Goal: Check status: Check status

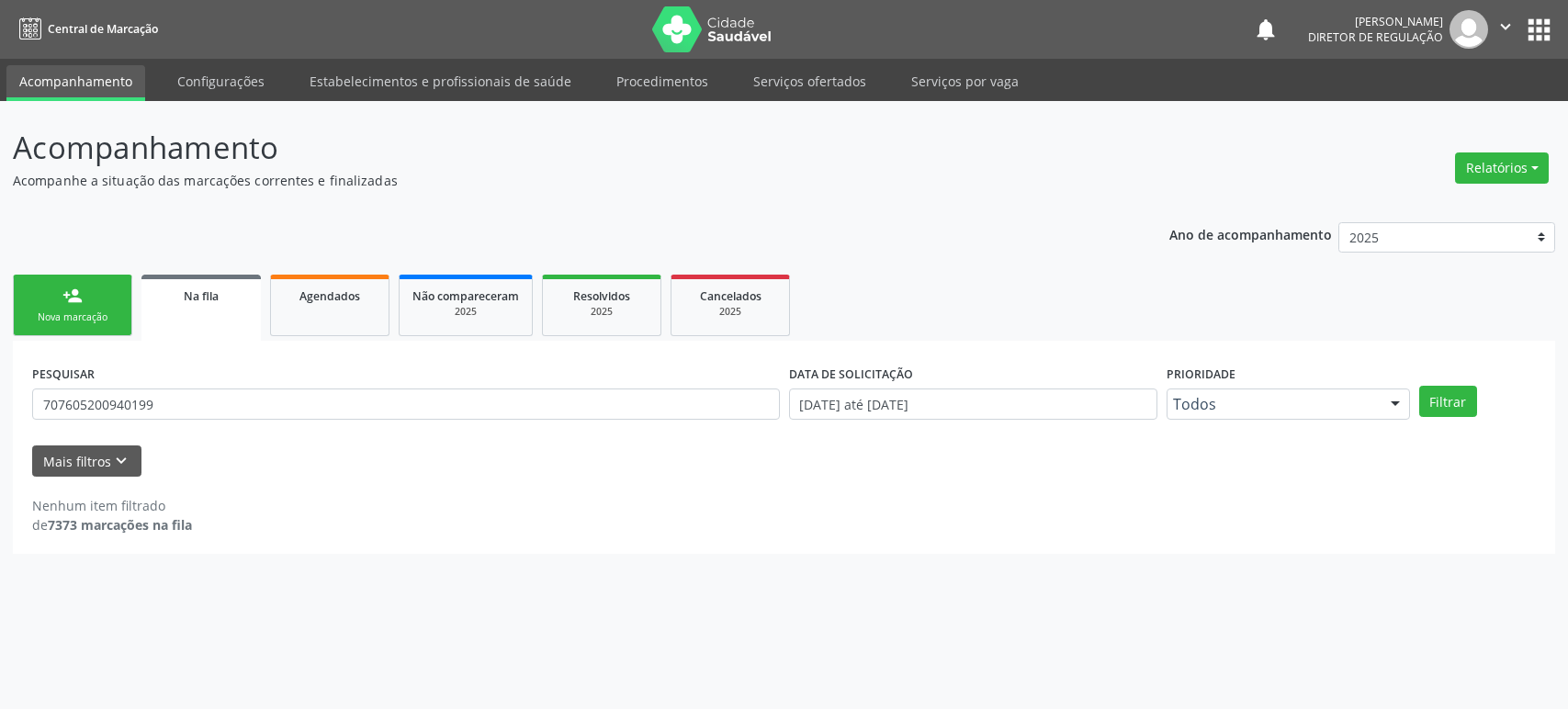
click at [237, 404] on input "707605200940199" at bounding box center [405, 404] width 747 height 31
click at [1419, 386] on button "Filtrar" at bounding box center [1447, 401] width 57 height 31
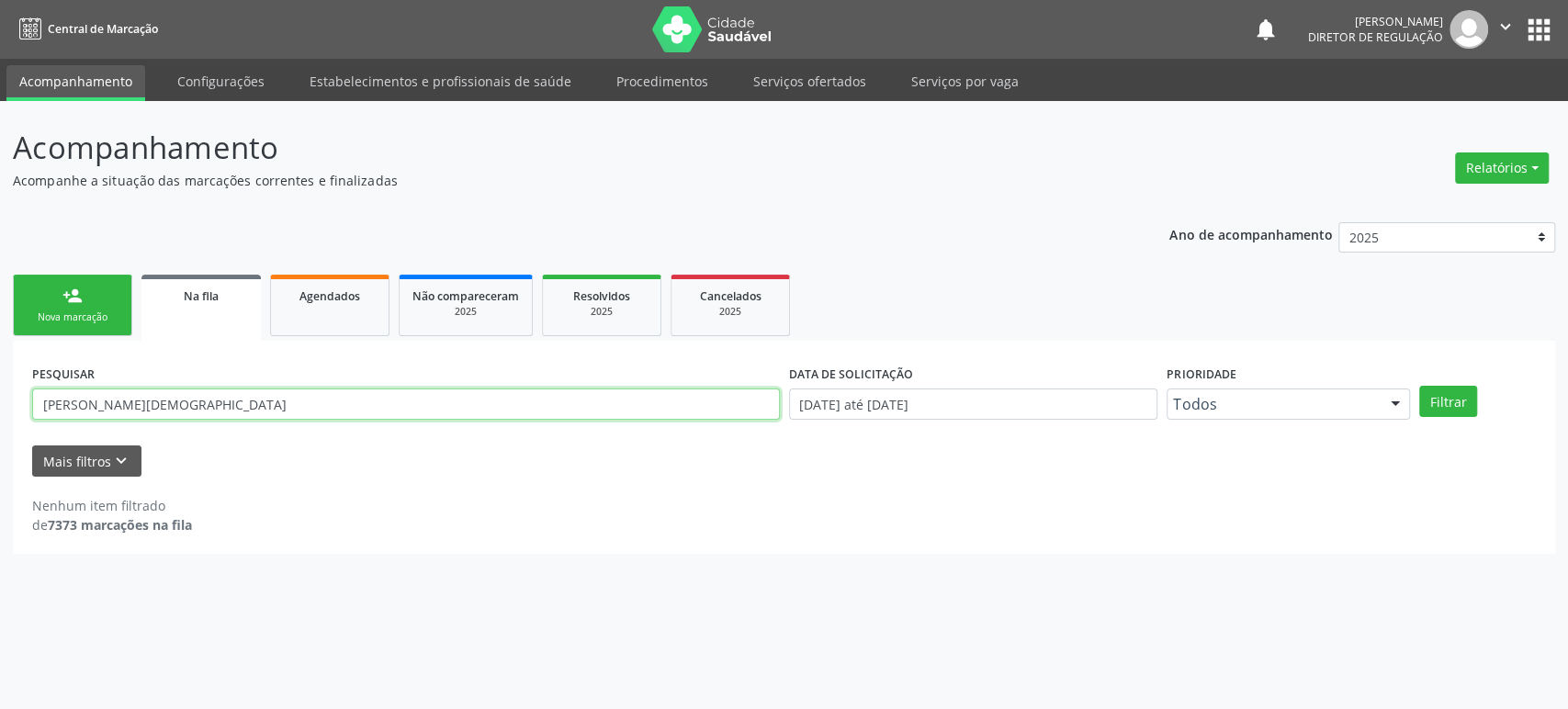
click at [237, 404] on input "[PERSON_NAME][DEMOGRAPHIC_DATA]" at bounding box center [405, 404] width 747 height 31
type input "e"
click at [1419, 386] on button "Filtrar" at bounding box center [1447, 401] width 57 height 31
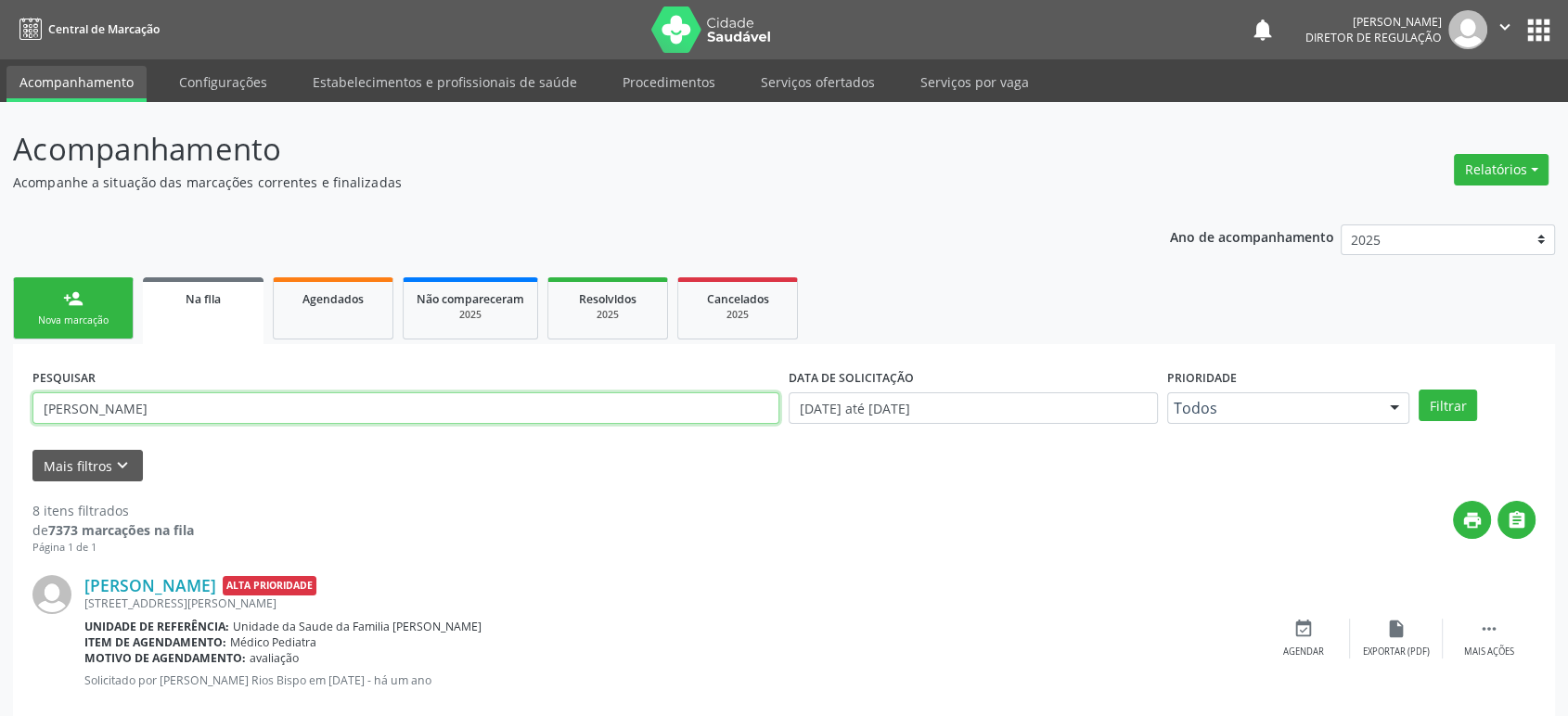
click at [248, 395] on input "[PERSON_NAME]" at bounding box center [406, 408] width 747 height 31
click at [248, 395] on input "29169976520" at bounding box center [406, 408] width 747 height 31
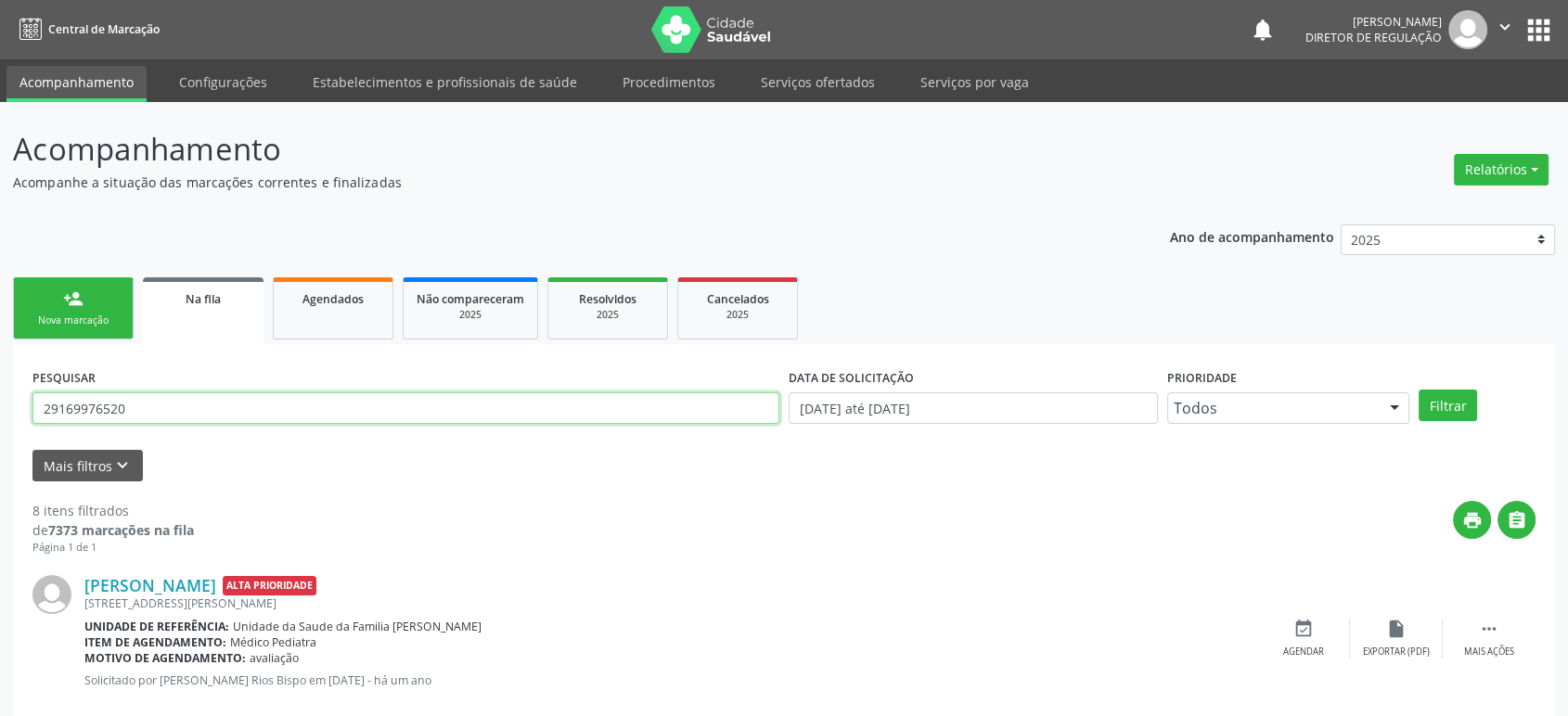
click at [248, 395] on input "29169976520" at bounding box center [406, 408] width 747 height 31
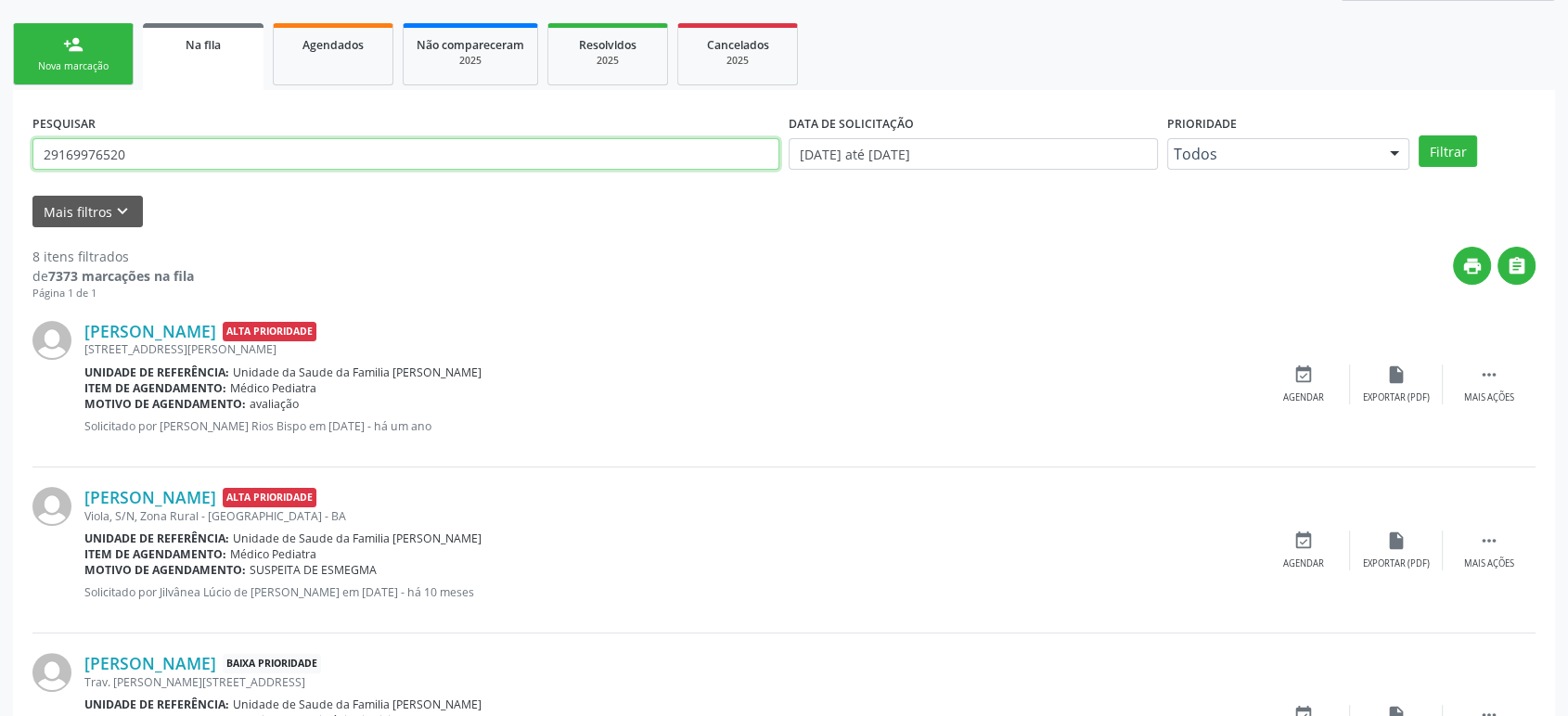
scroll to position [103, 0]
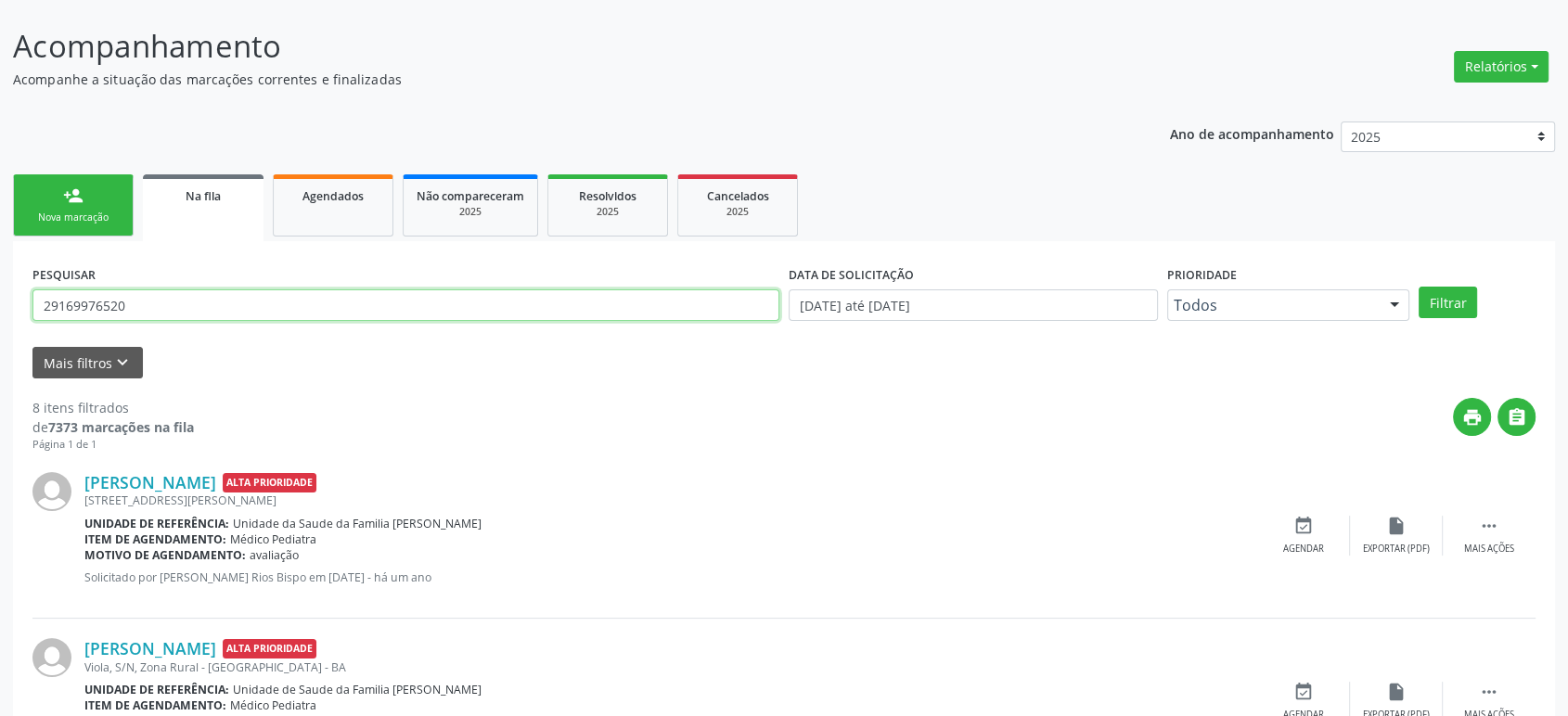
paste input "708401298475763"
click at [1419, 287] on button "Filtrar" at bounding box center [1447, 302] width 58 height 31
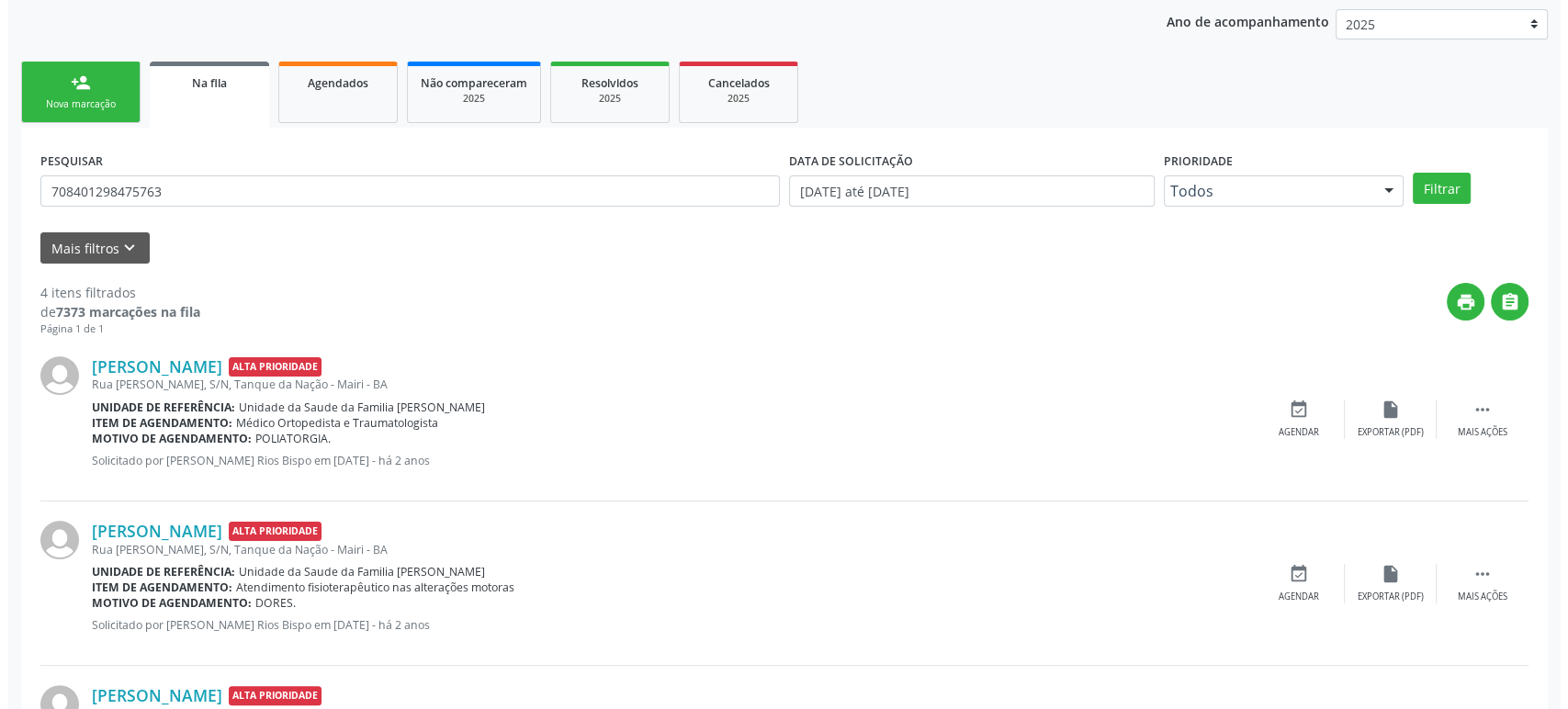
scroll to position [510, 0]
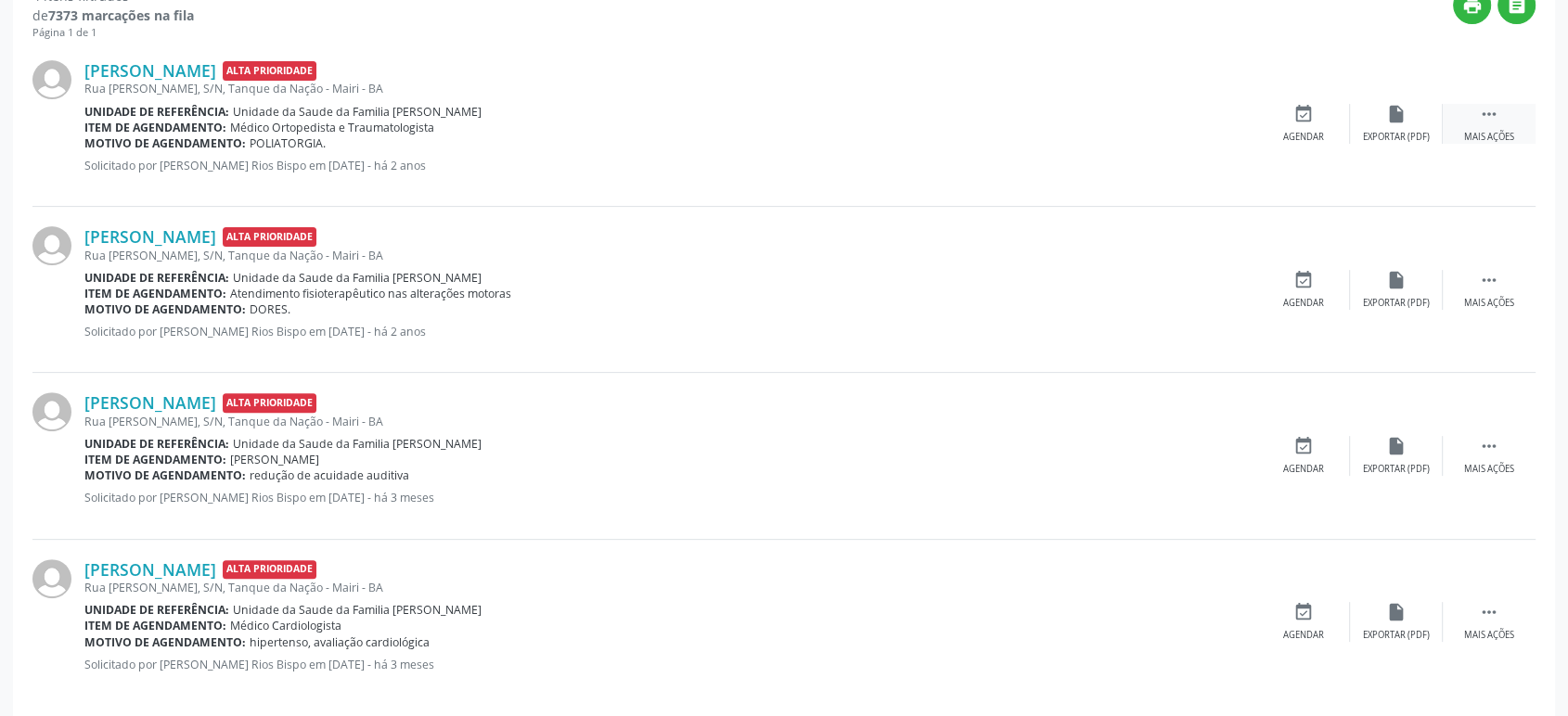
click at [1482, 125] on div " Mais ações" at bounding box center [1489, 124] width 92 height 40
click at [1326, 119] on div "cancel Cancelar" at bounding box center [1303, 124] width 92 height 40
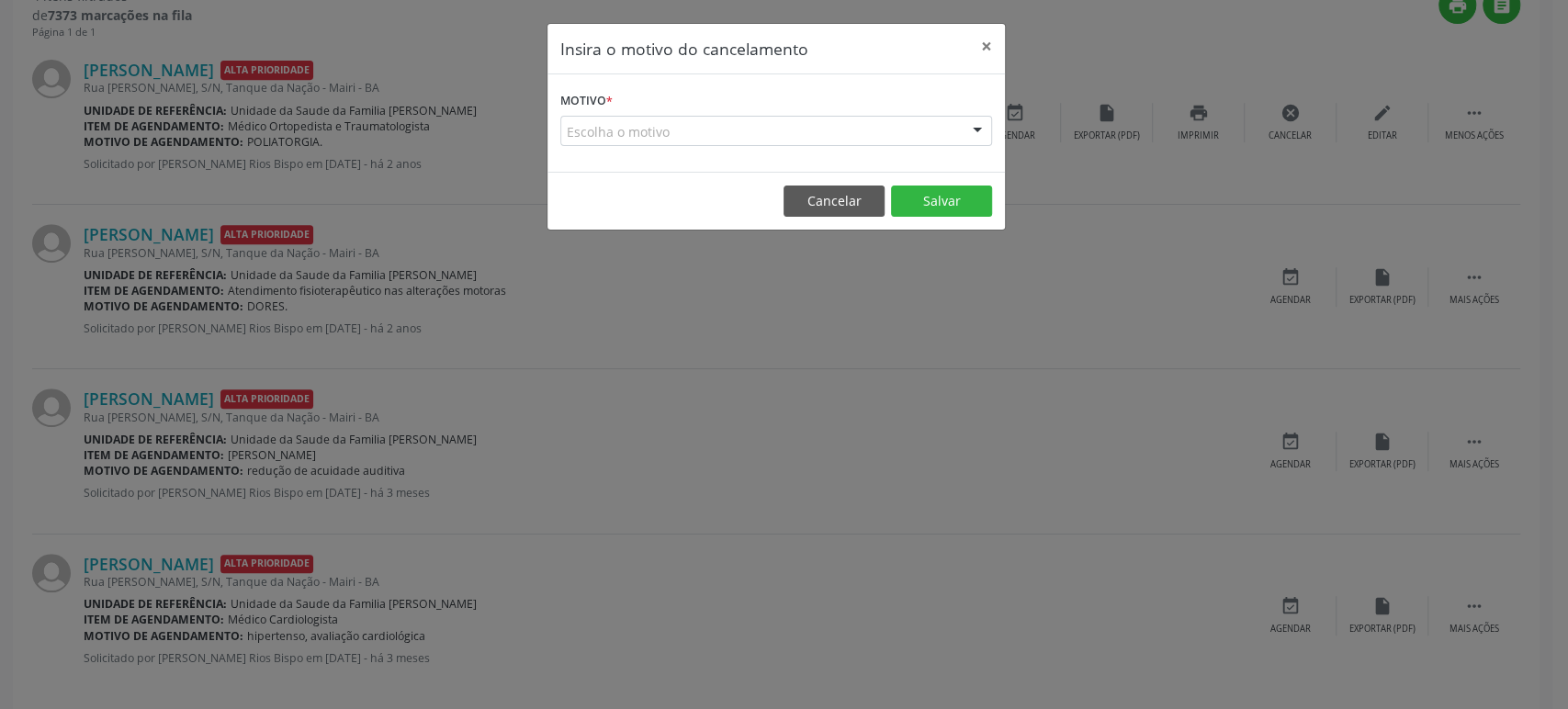
click at [638, 128] on div "Escolha o motivo" at bounding box center [776, 131] width 432 height 31
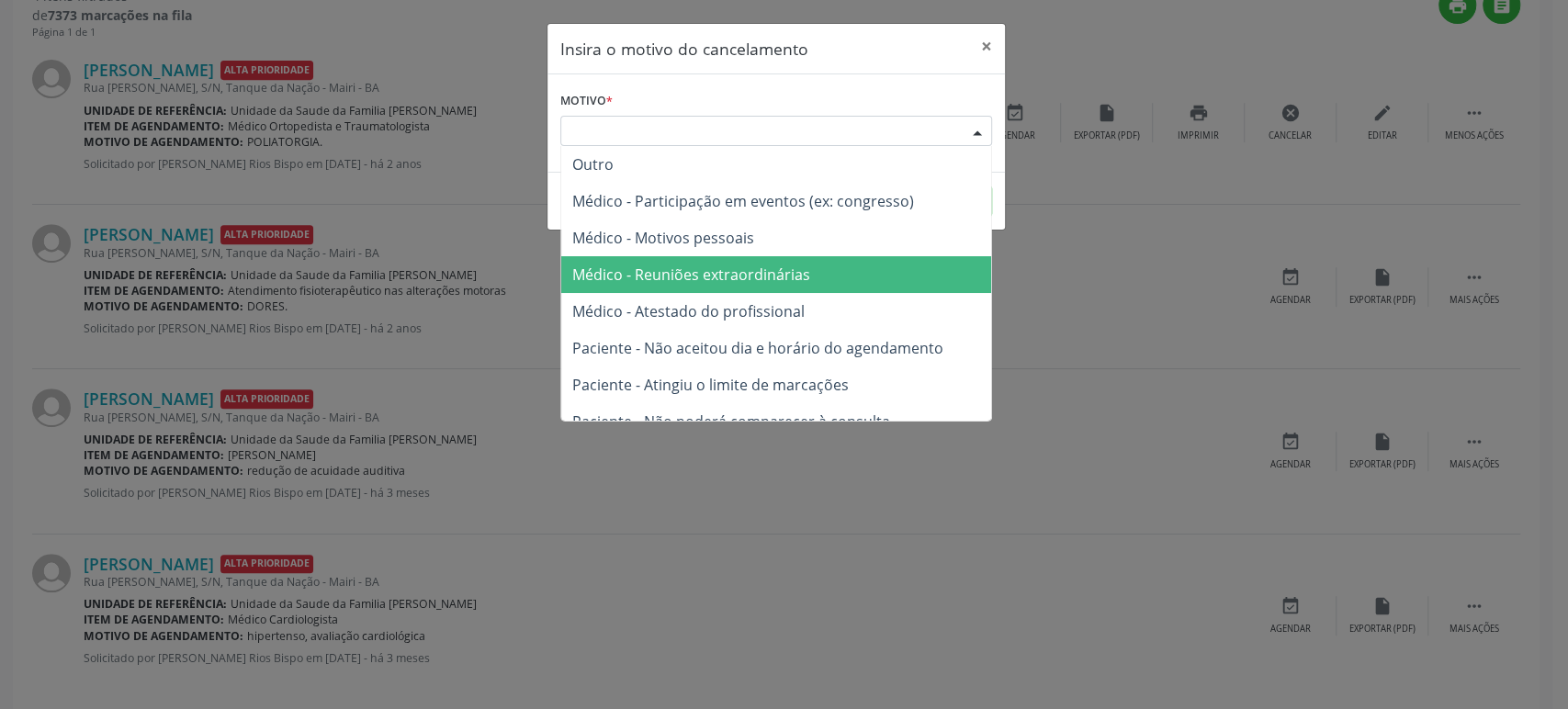
click at [673, 288] on span "Médico - Reuniões extraordinárias" at bounding box center [776, 274] width 430 height 37
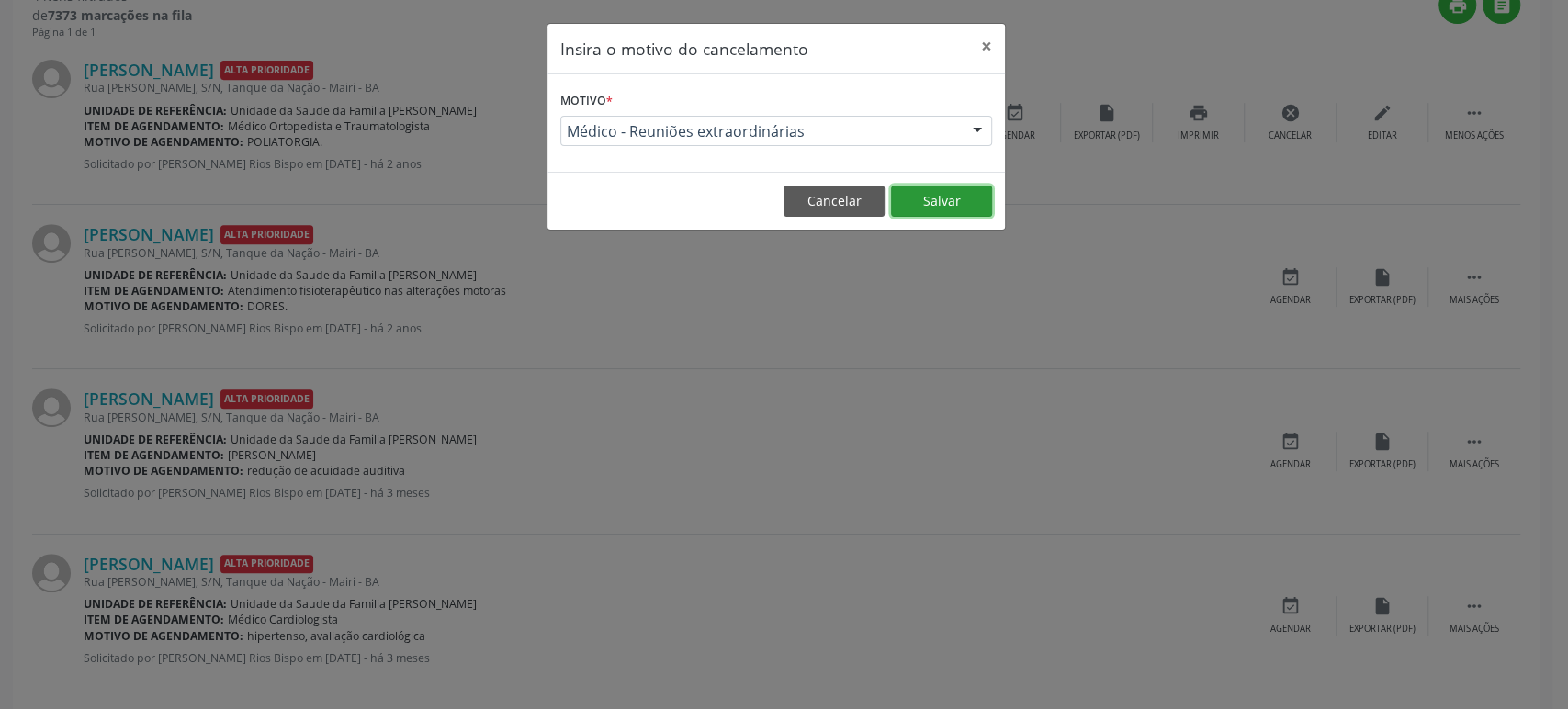
click at [922, 197] on button "Salvar" at bounding box center [940, 201] width 101 height 31
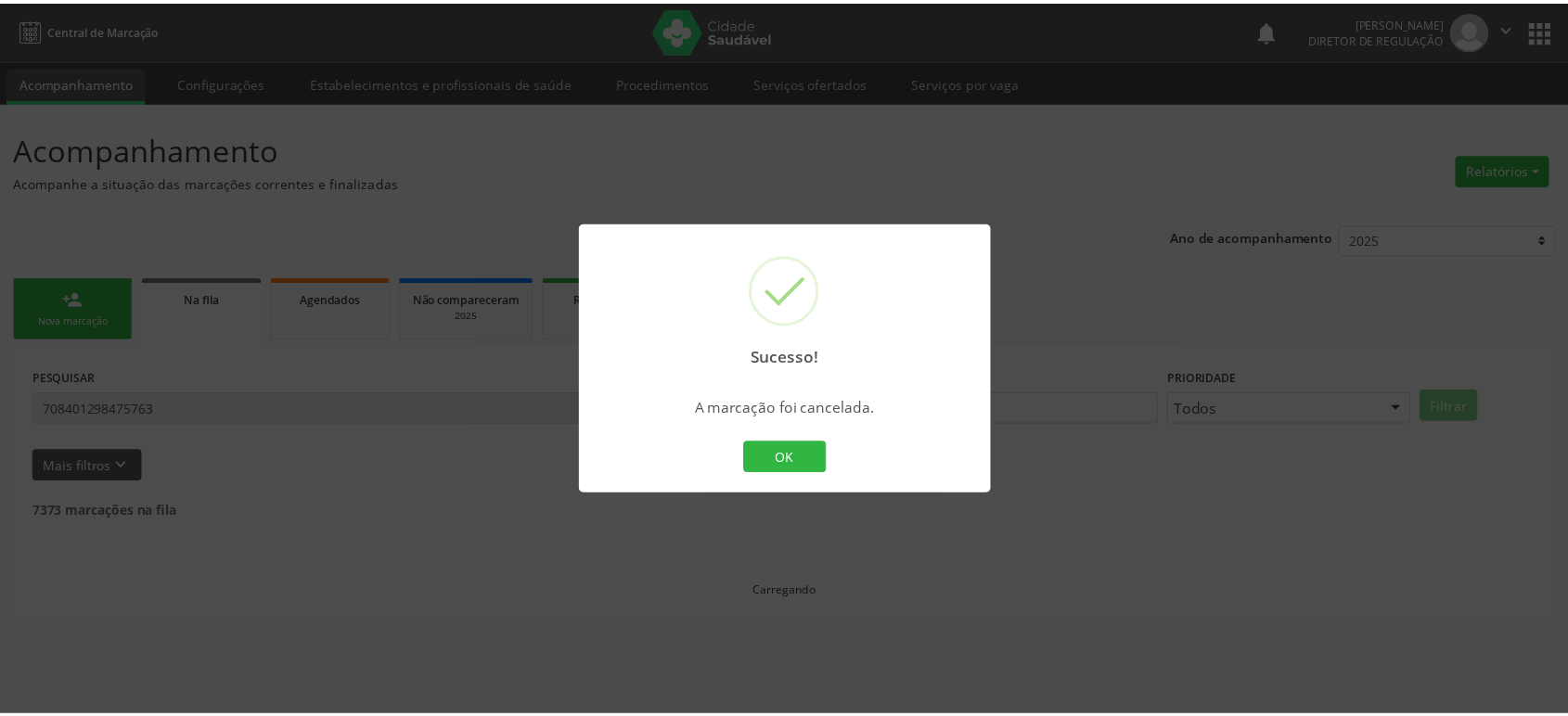
scroll to position [0, 0]
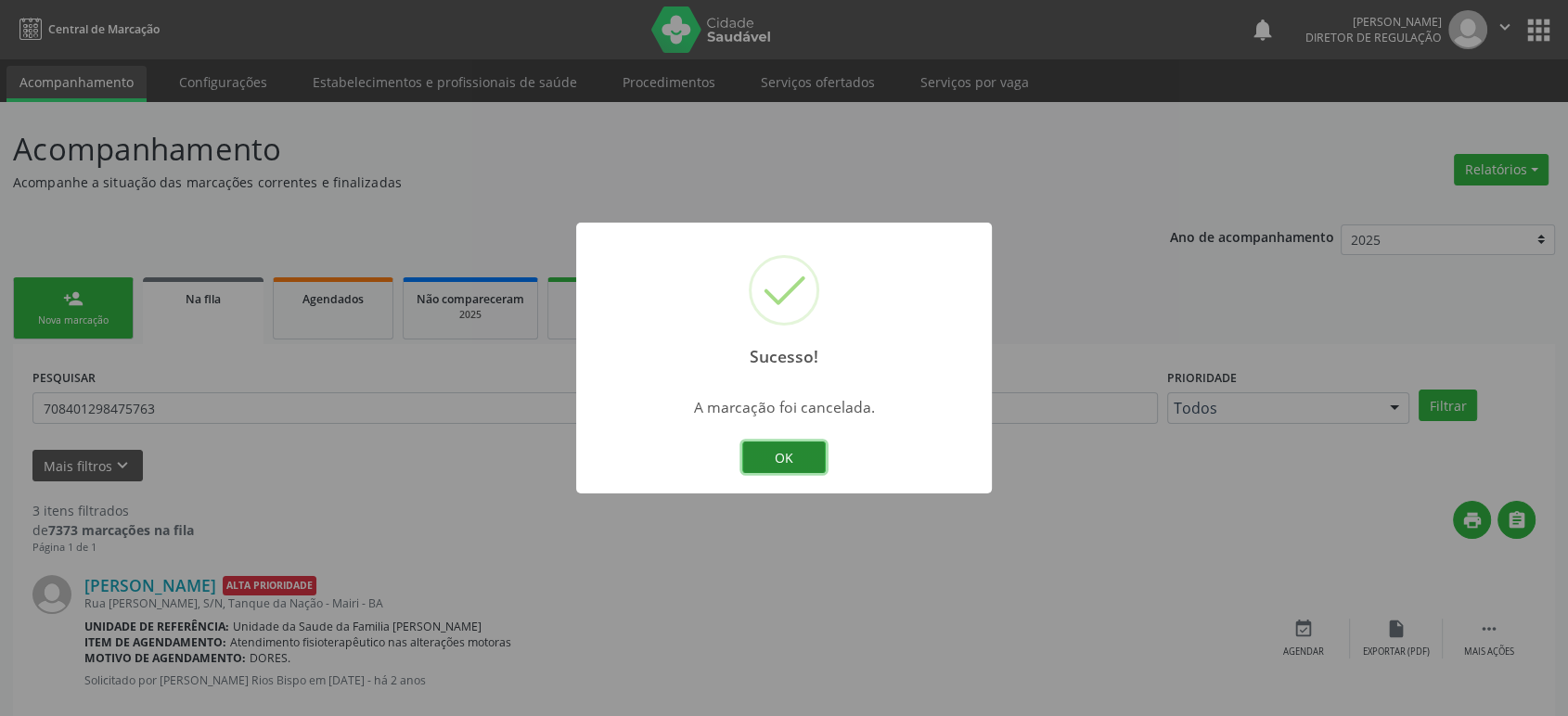
click at [819, 453] on button "OK" at bounding box center [784, 457] width 84 height 31
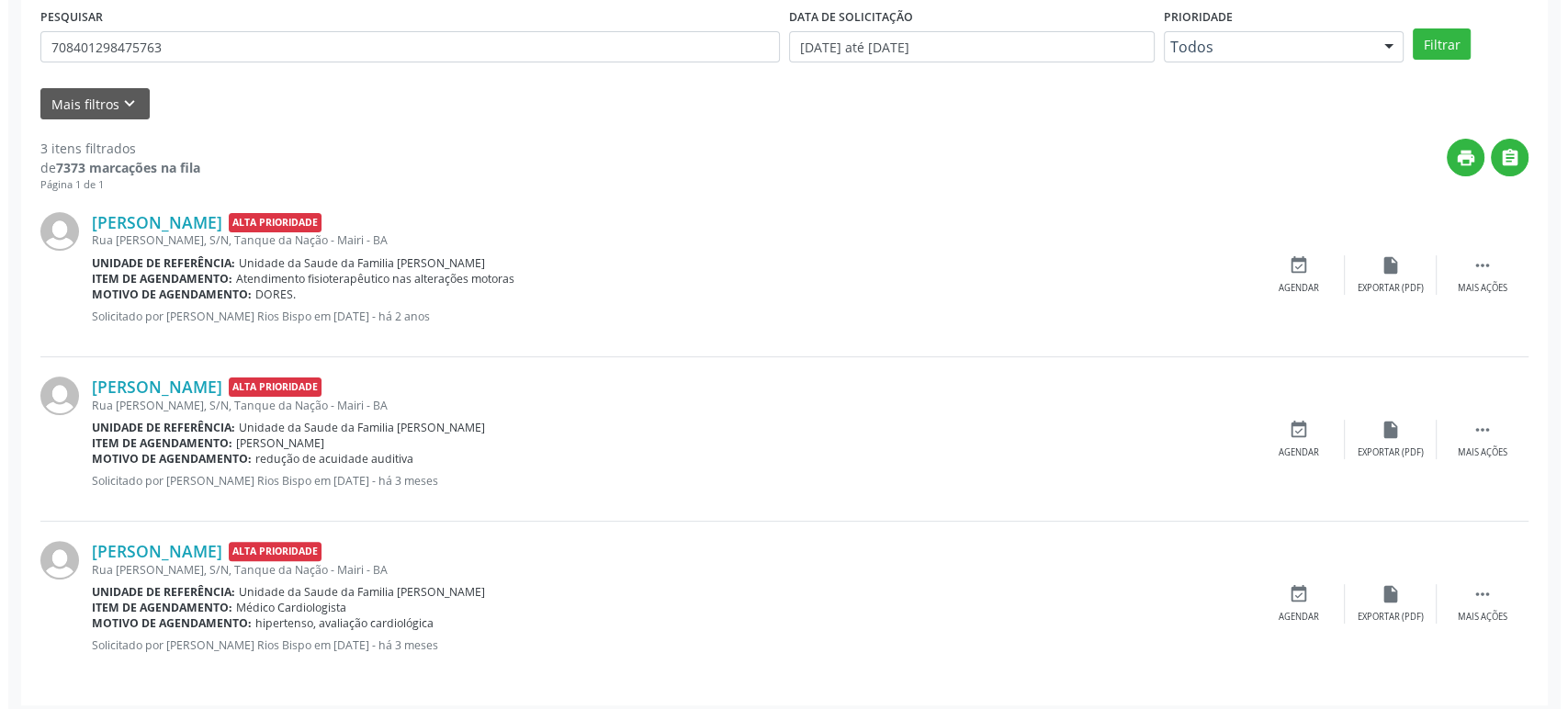
scroll to position [364, 0]
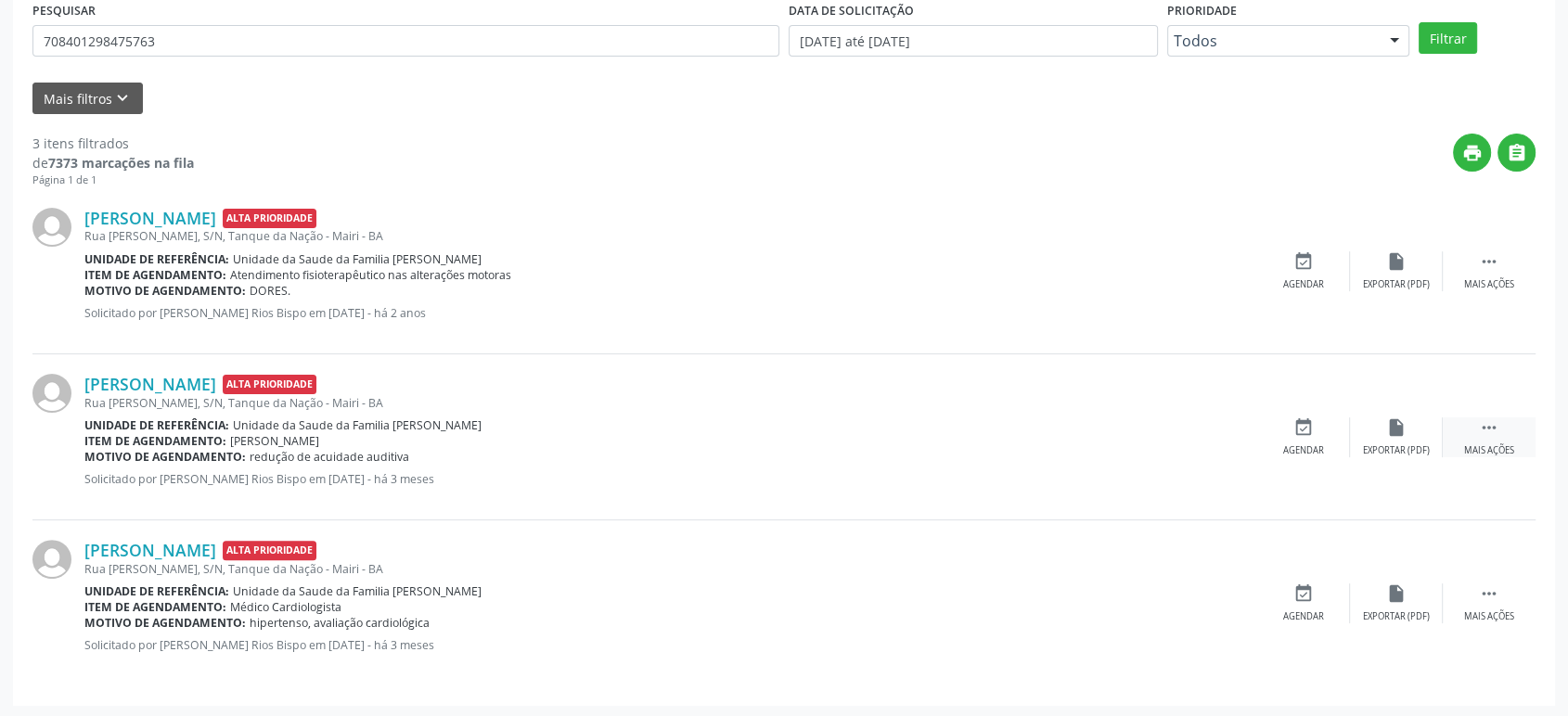
click at [1480, 431] on icon "" at bounding box center [1489, 428] width 20 height 20
click at [1294, 431] on icon "cancel" at bounding box center [1303, 428] width 20 height 20
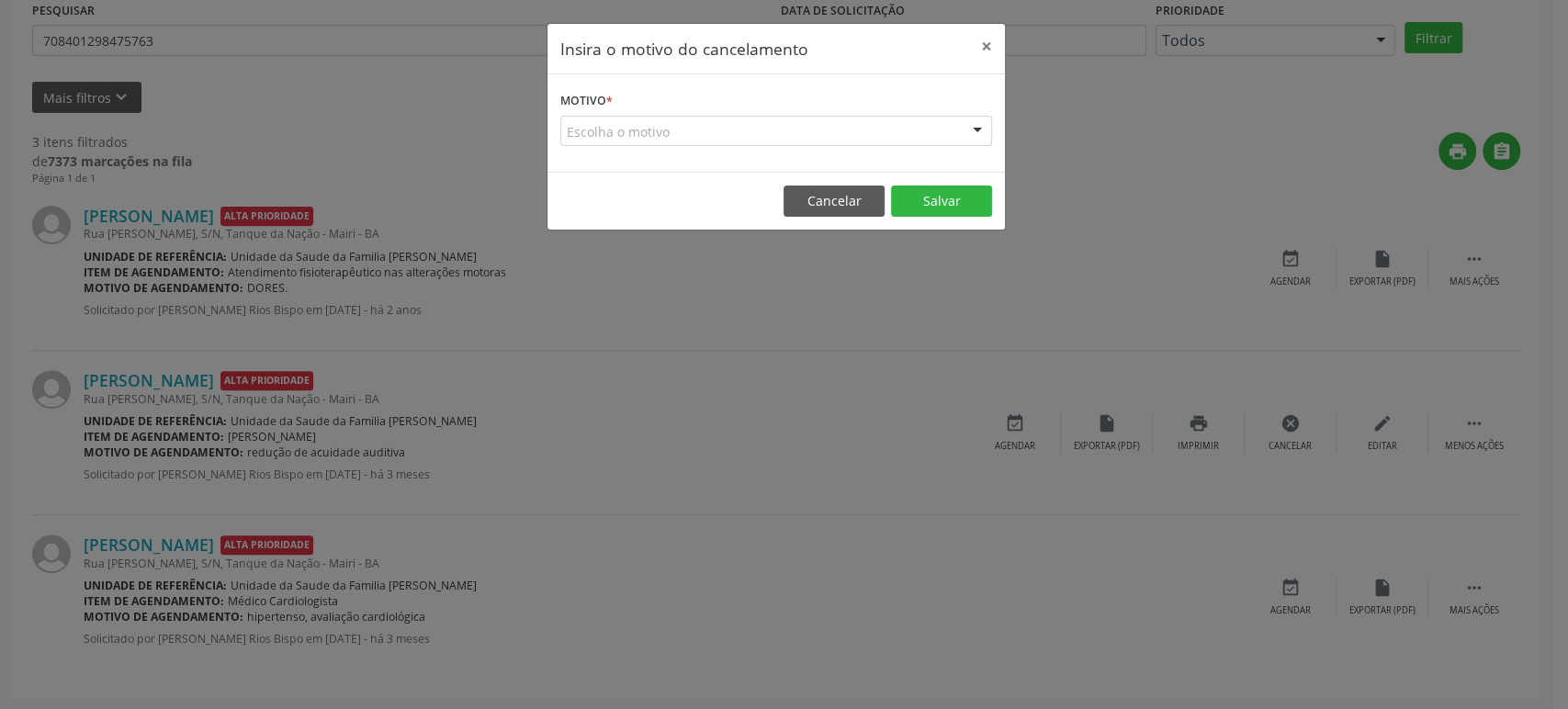
click at [619, 124] on div "Escolha o motivo" at bounding box center [776, 131] width 432 height 31
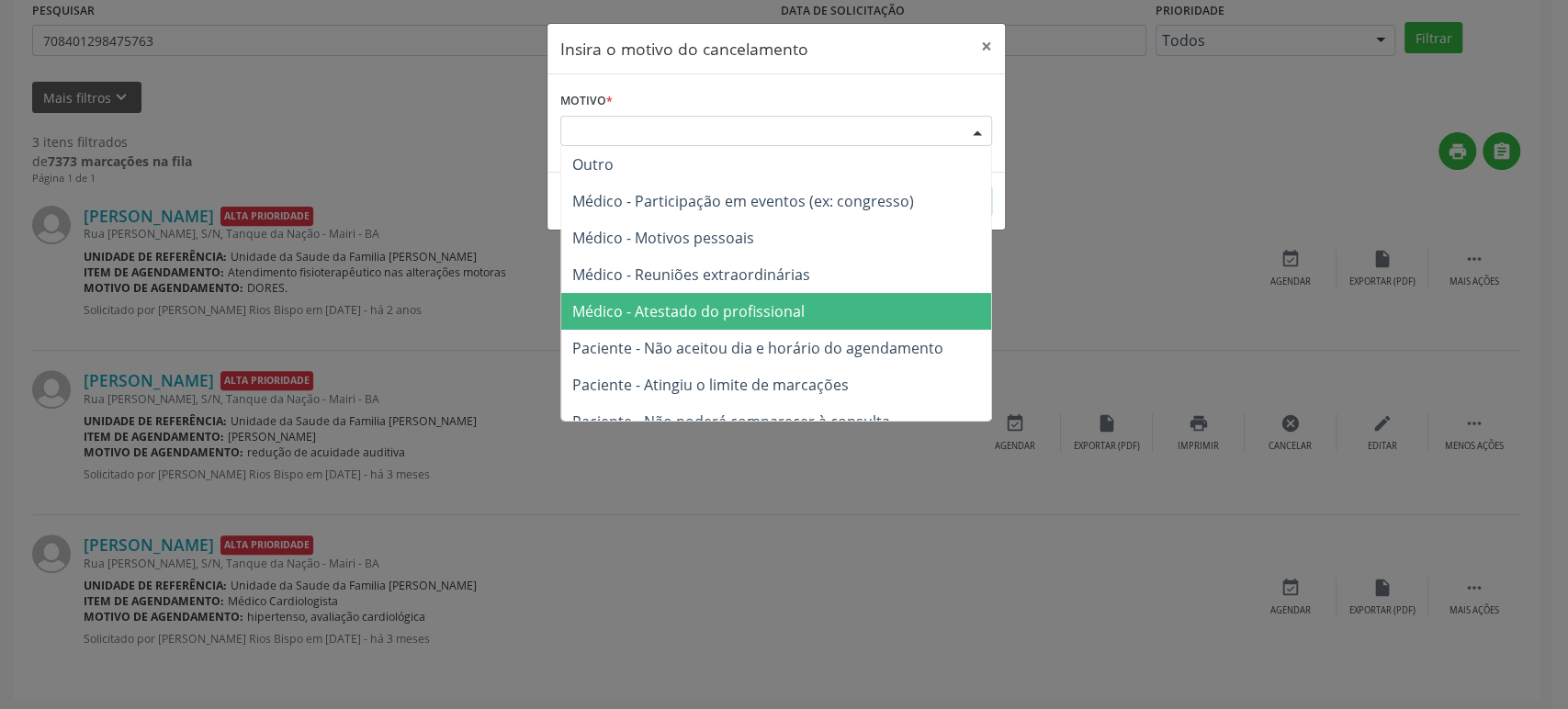
click at [690, 300] on span "Médico - Atestado do profissional" at bounding box center [776, 311] width 430 height 37
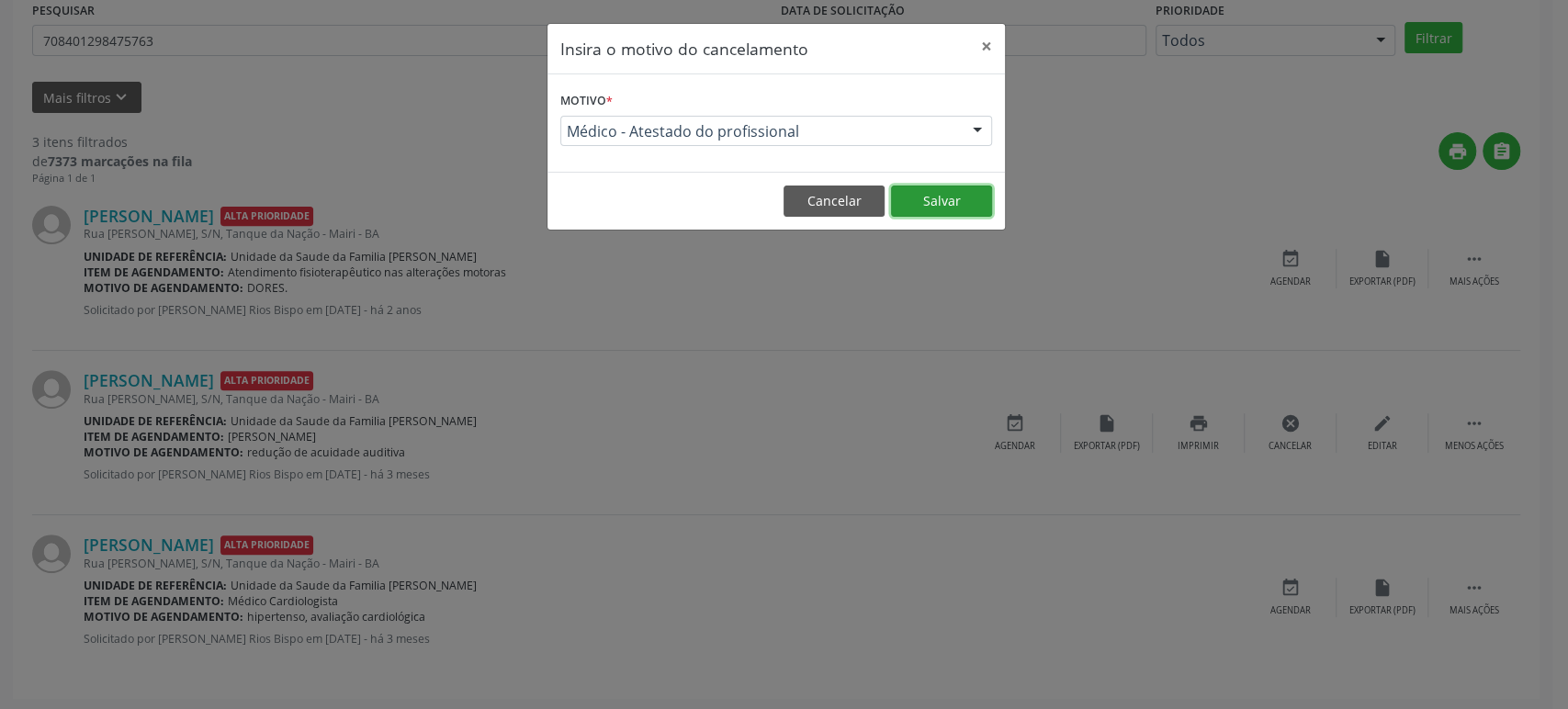
click at [951, 199] on button "Salvar" at bounding box center [940, 201] width 101 height 31
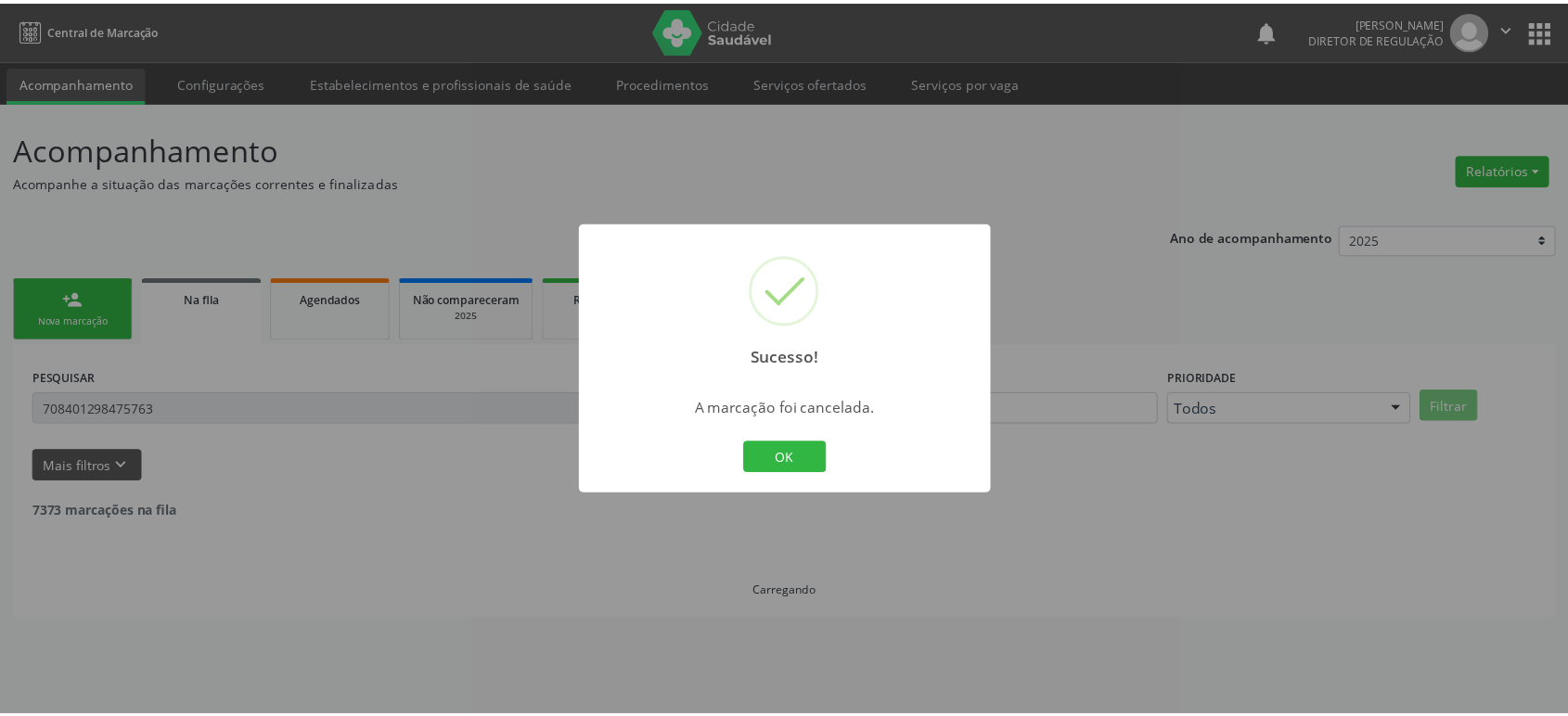
scroll to position [0, 0]
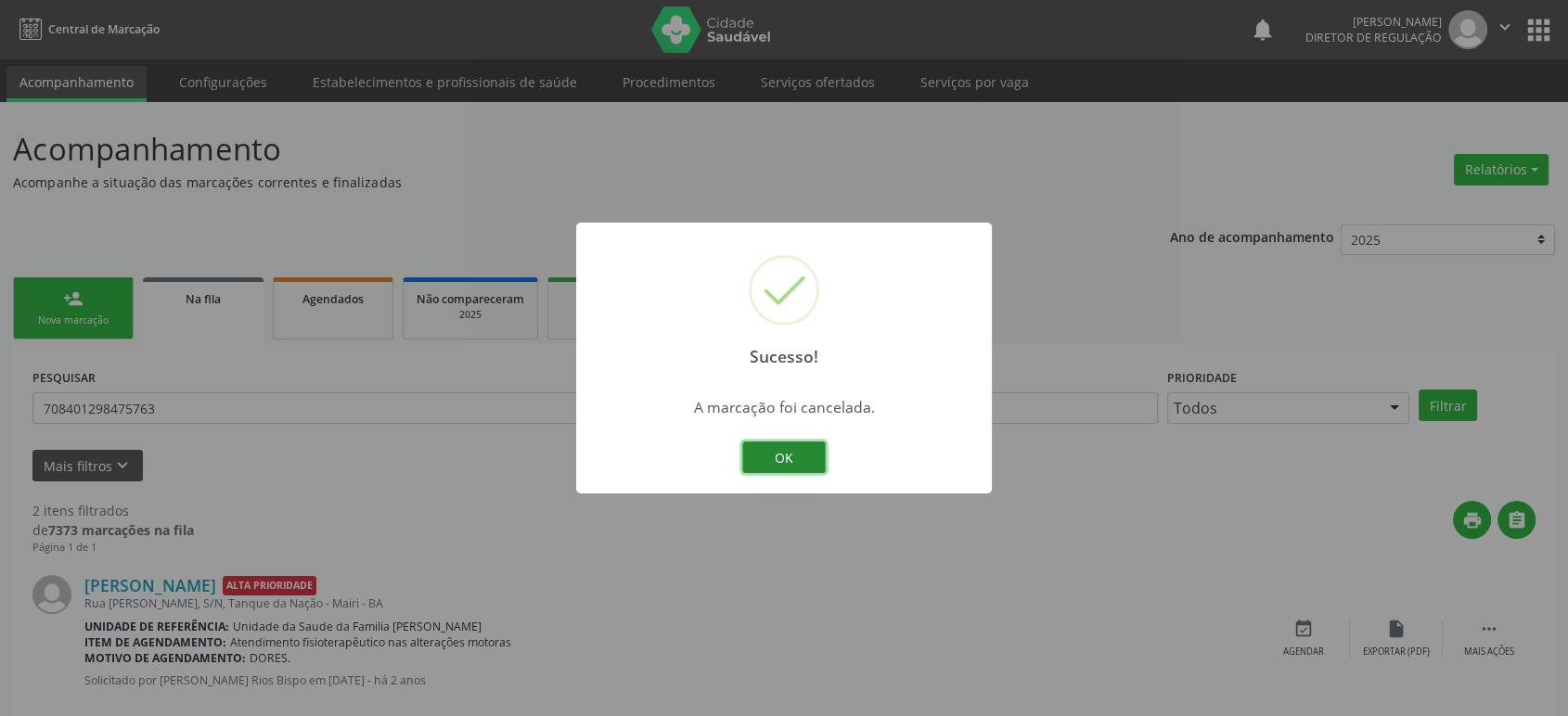
click at [798, 448] on button "OK" at bounding box center [784, 457] width 84 height 31
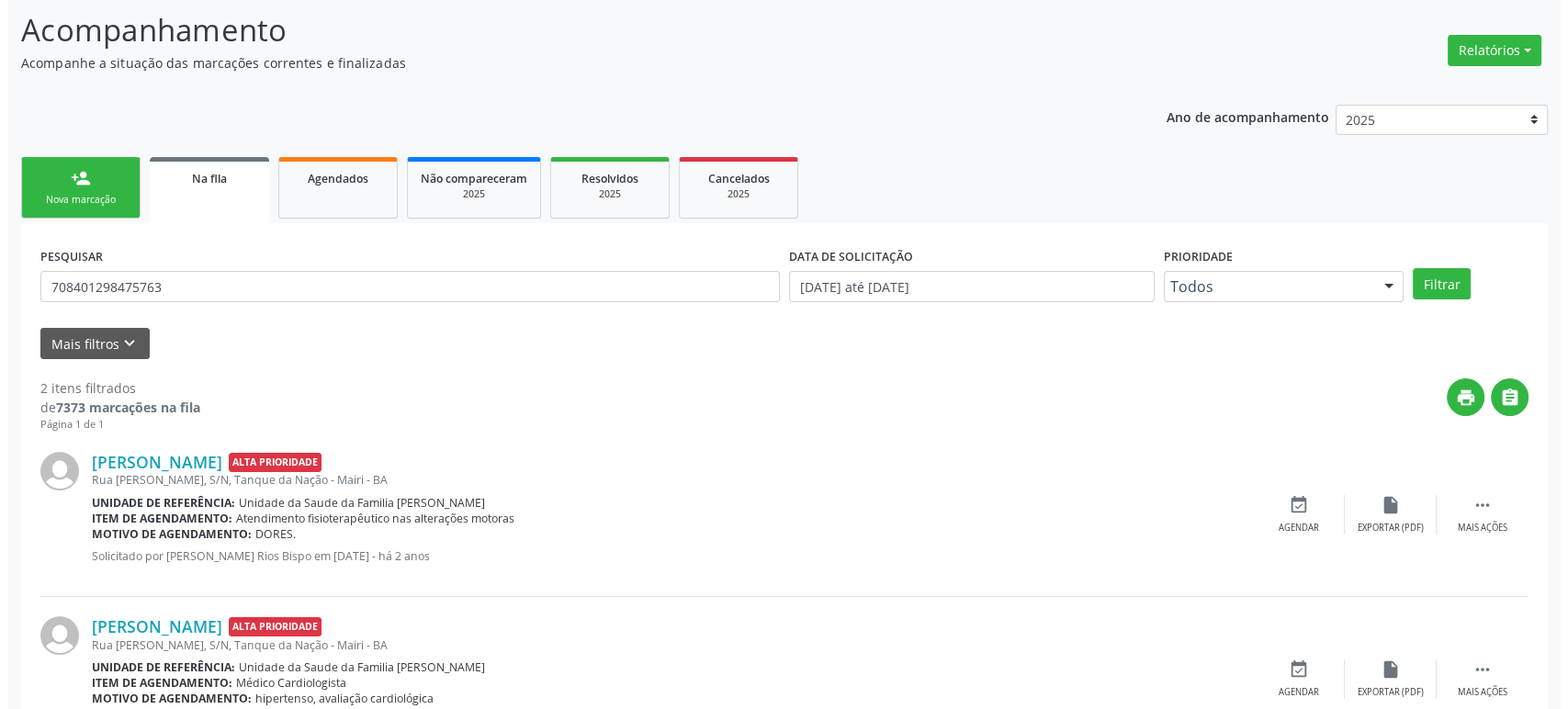
scroll to position [200, 0]
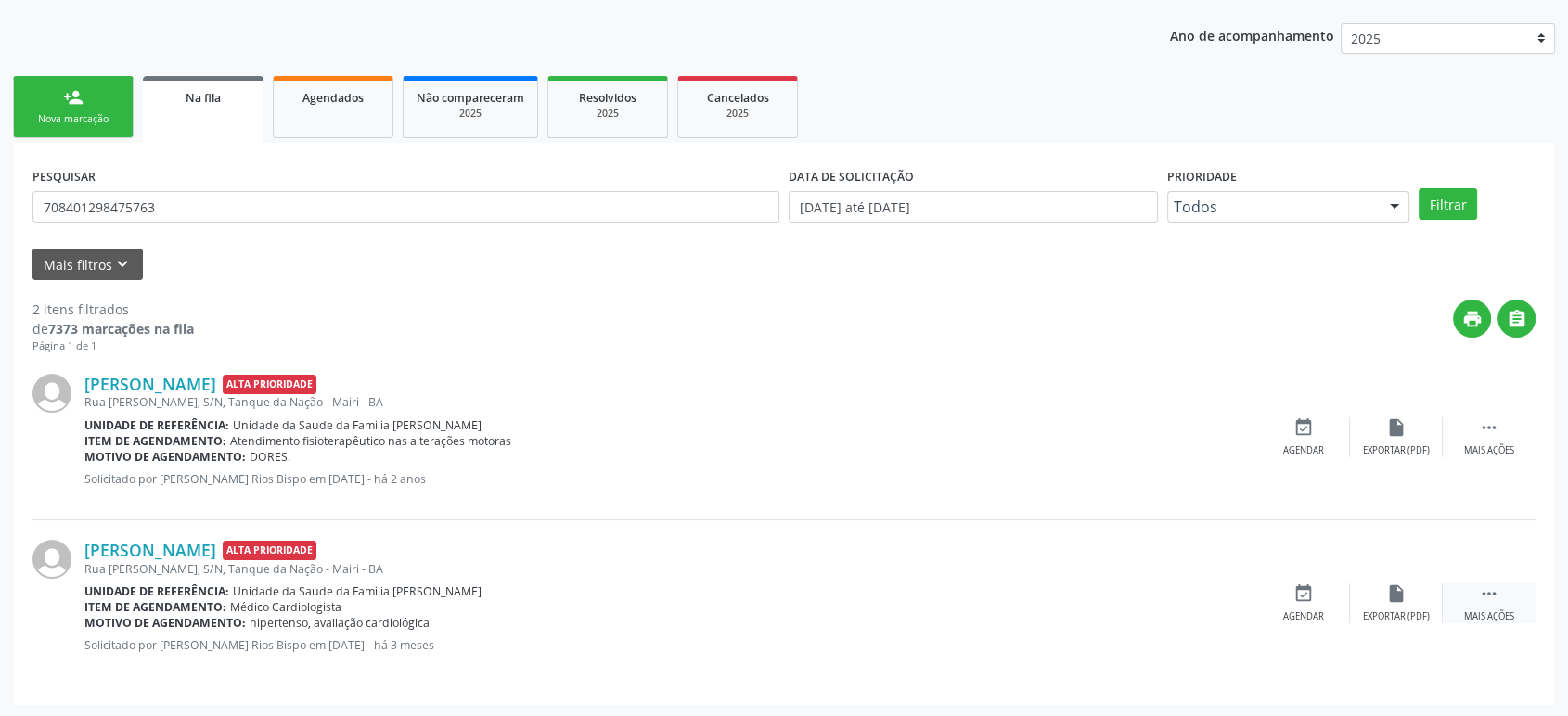
click at [1508, 584] on div " Mais ações" at bounding box center [1489, 604] width 92 height 40
click at [1479, 602] on icon "" at bounding box center [1489, 593] width 20 height 20
click at [1499, 592] on div " Mais ações" at bounding box center [1489, 604] width 92 height 40
click at [1294, 597] on icon "cancel" at bounding box center [1303, 593] width 20 height 20
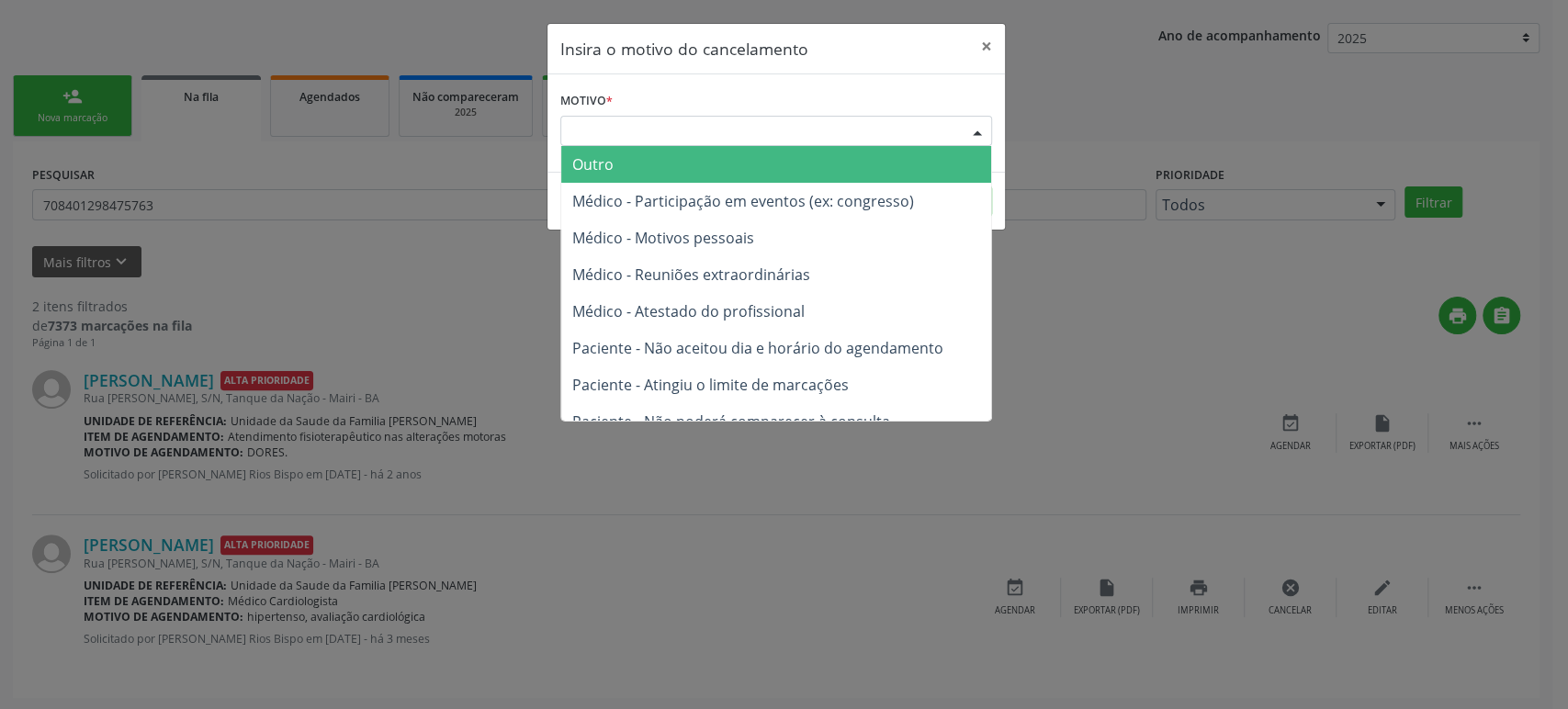
click at [606, 124] on div "Escolha o motivo" at bounding box center [776, 131] width 432 height 31
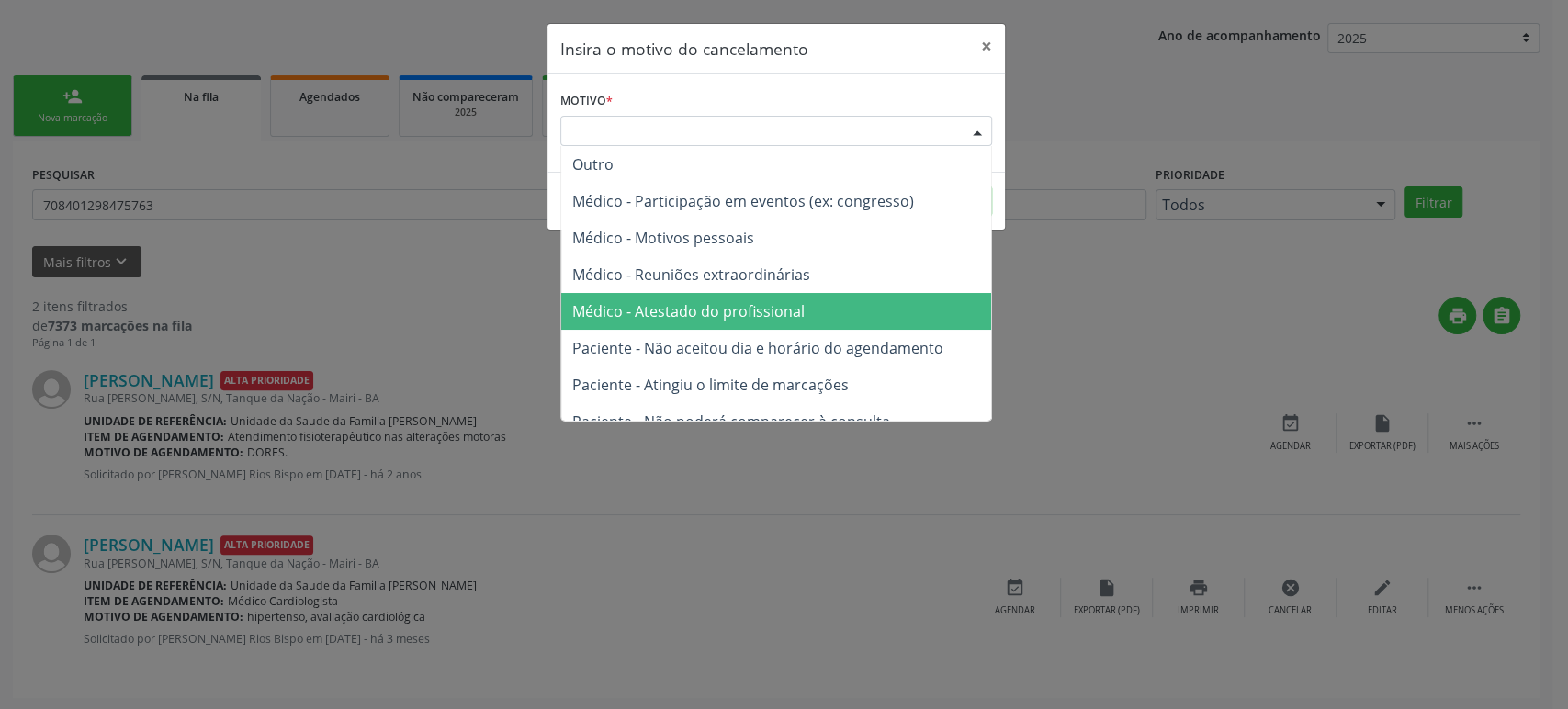
click at [669, 303] on span "Médico - Atestado do profissional" at bounding box center [688, 311] width 233 height 20
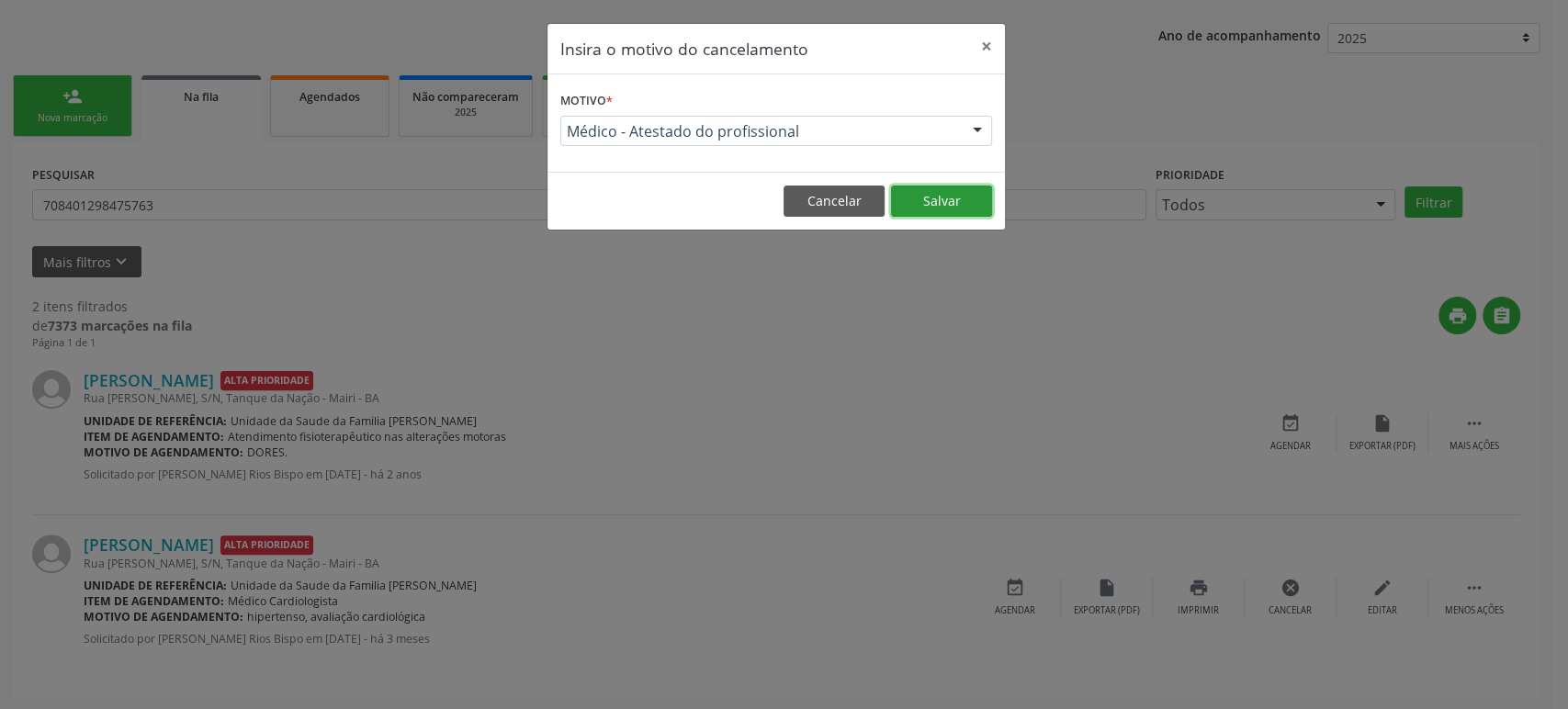
click at [954, 200] on button "Salvar" at bounding box center [940, 201] width 101 height 31
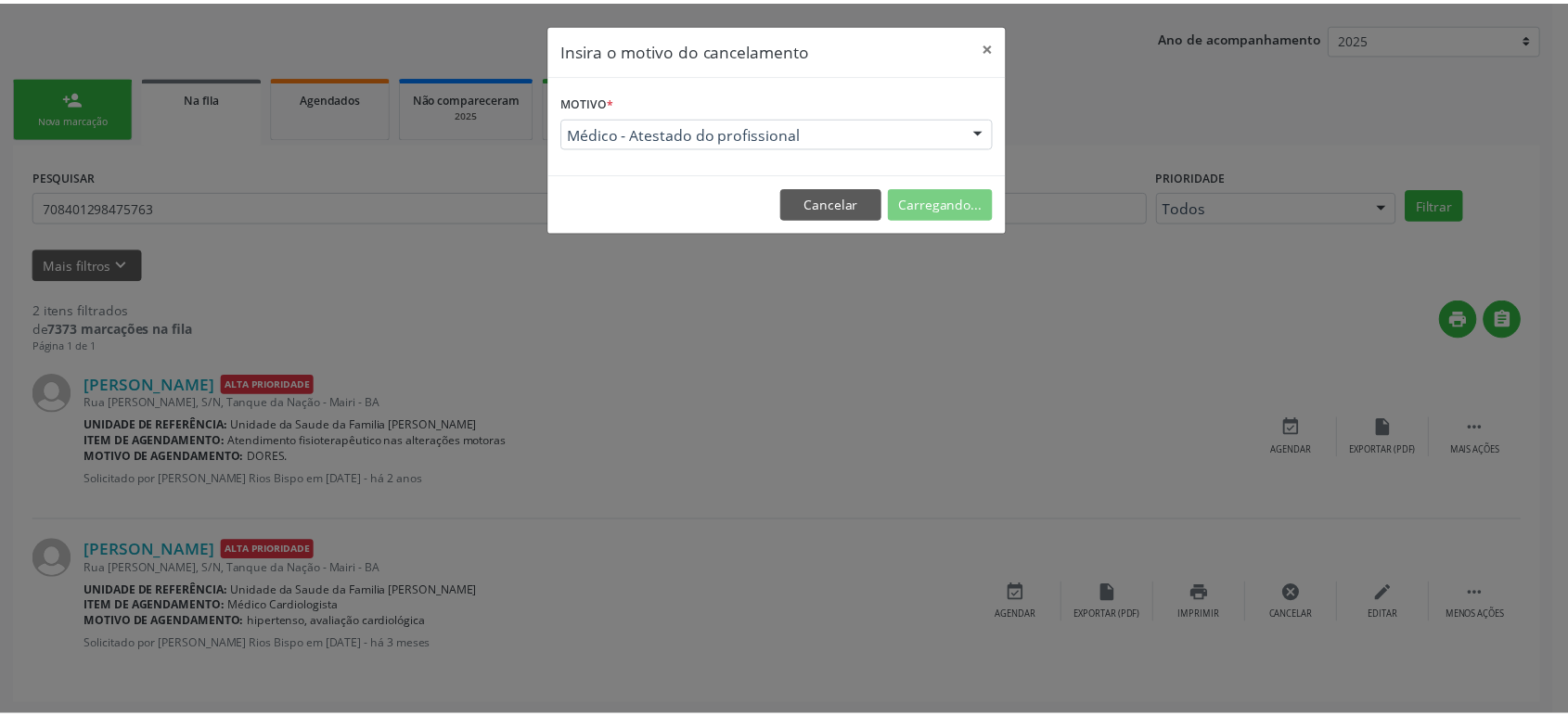
scroll to position [0, 0]
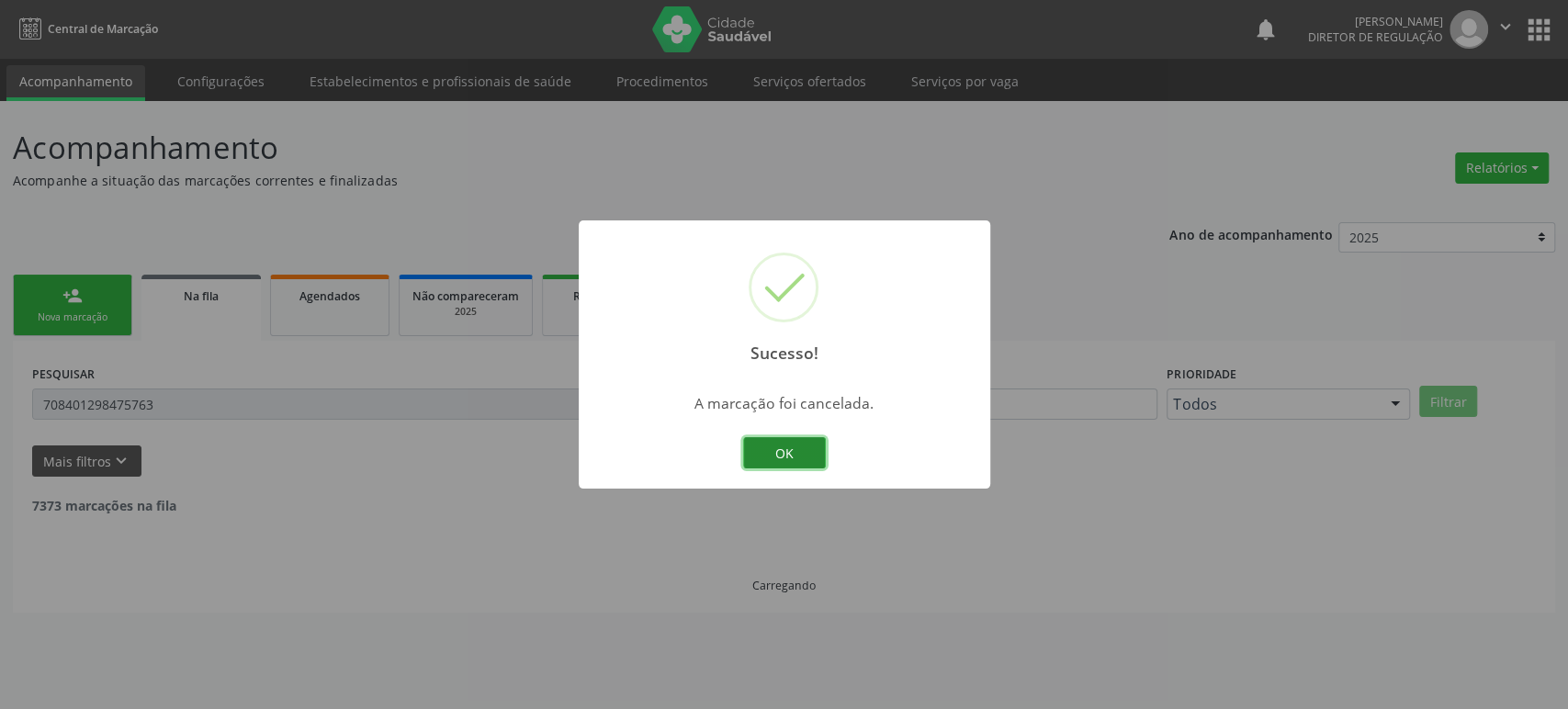
click at [781, 457] on button "OK" at bounding box center [785, 453] width 83 height 31
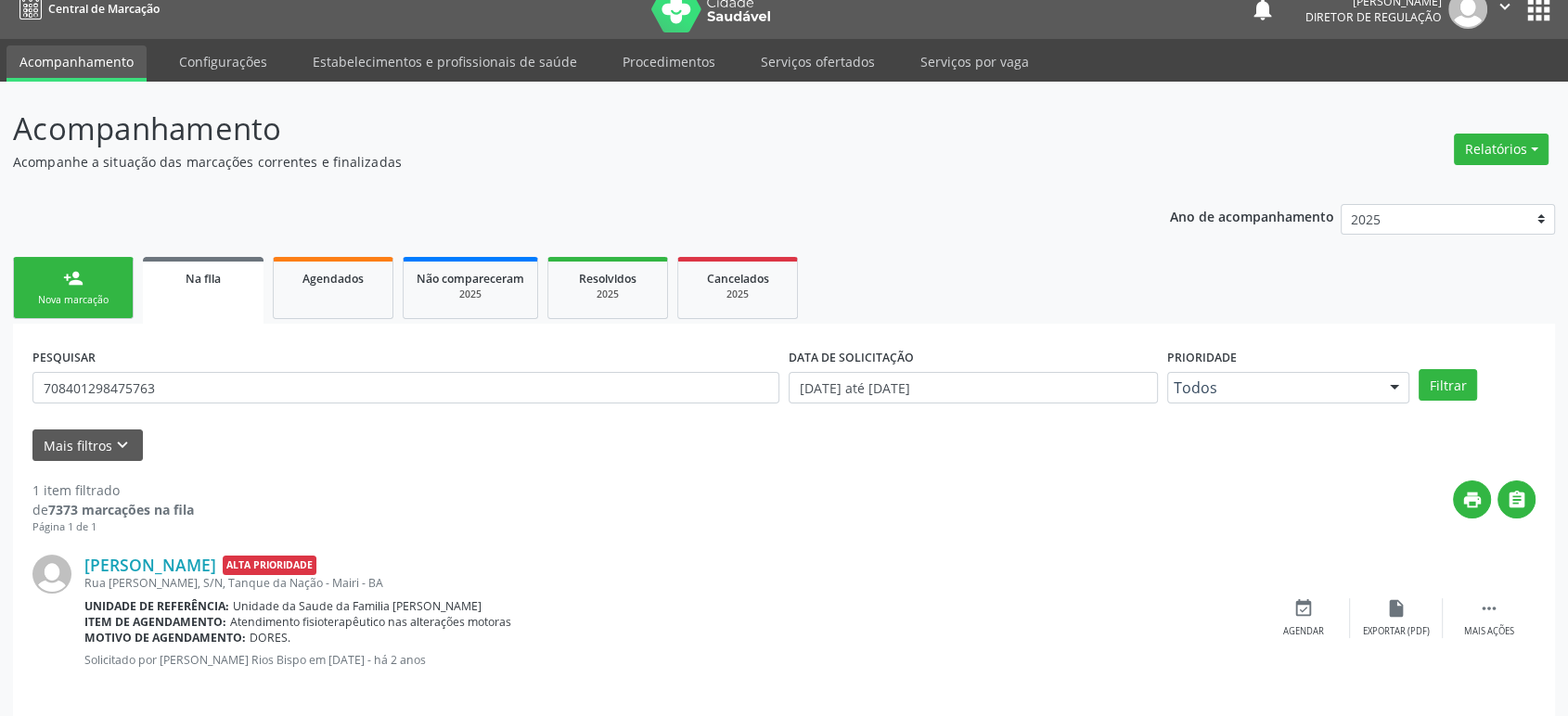
scroll to position [36, 0]
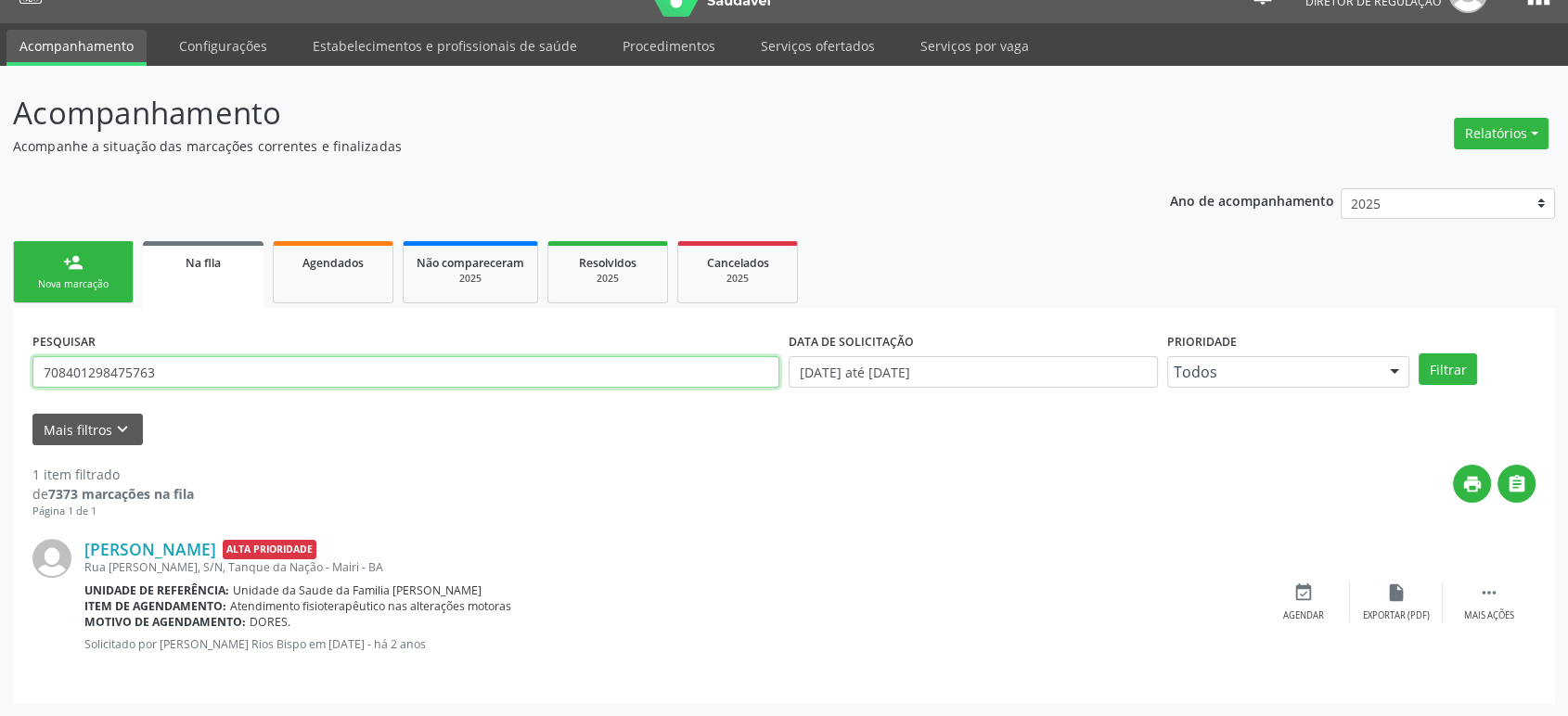
click at [268, 356] on input "708401298475763" at bounding box center [406, 371] width 747 height 31
paste input "[PERSON_NAME] [PERSON_NAME]"
type input "[PERSON_NAME] [PERSON_NAME]"
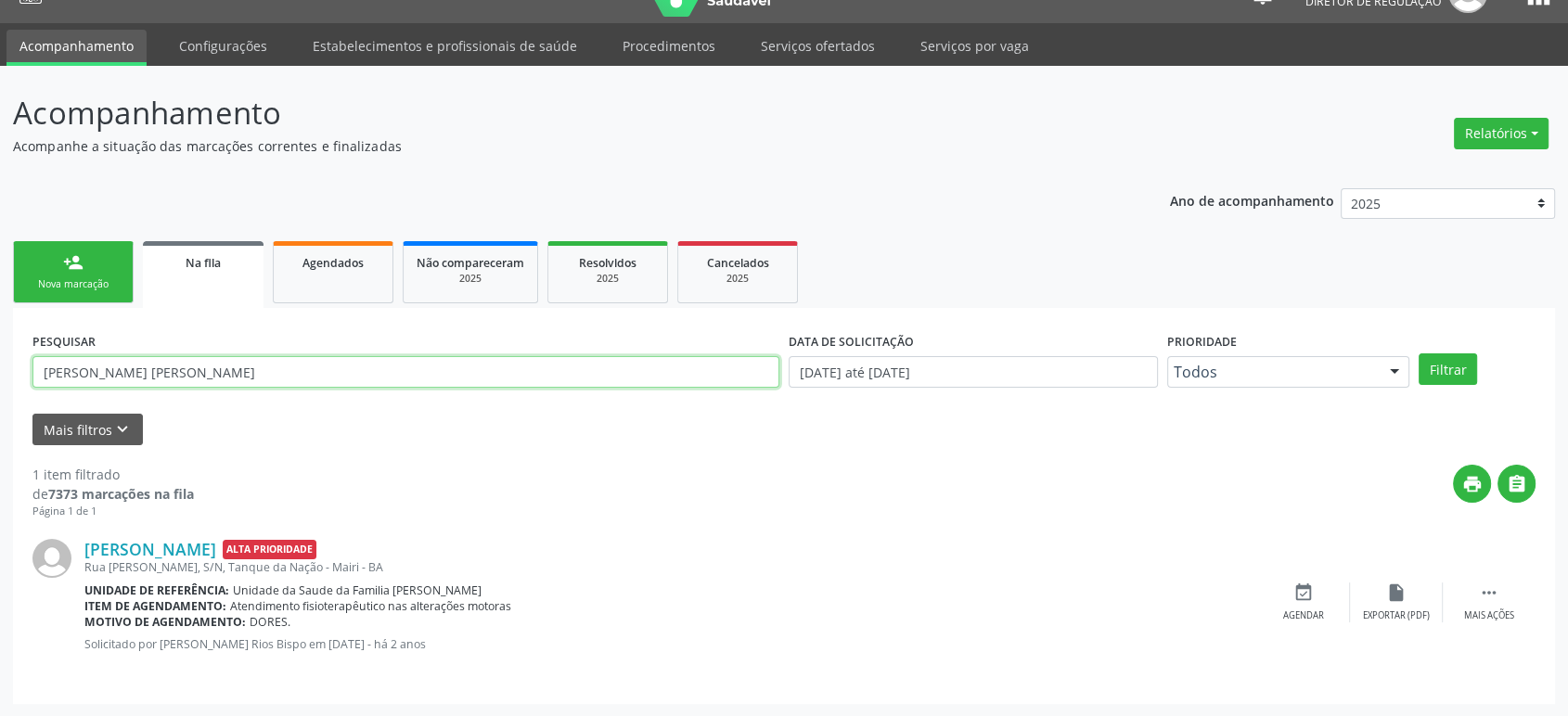
click at [1419, 353] on button "Filtrar" at bounding box center [1447, 368] width 58 height 31
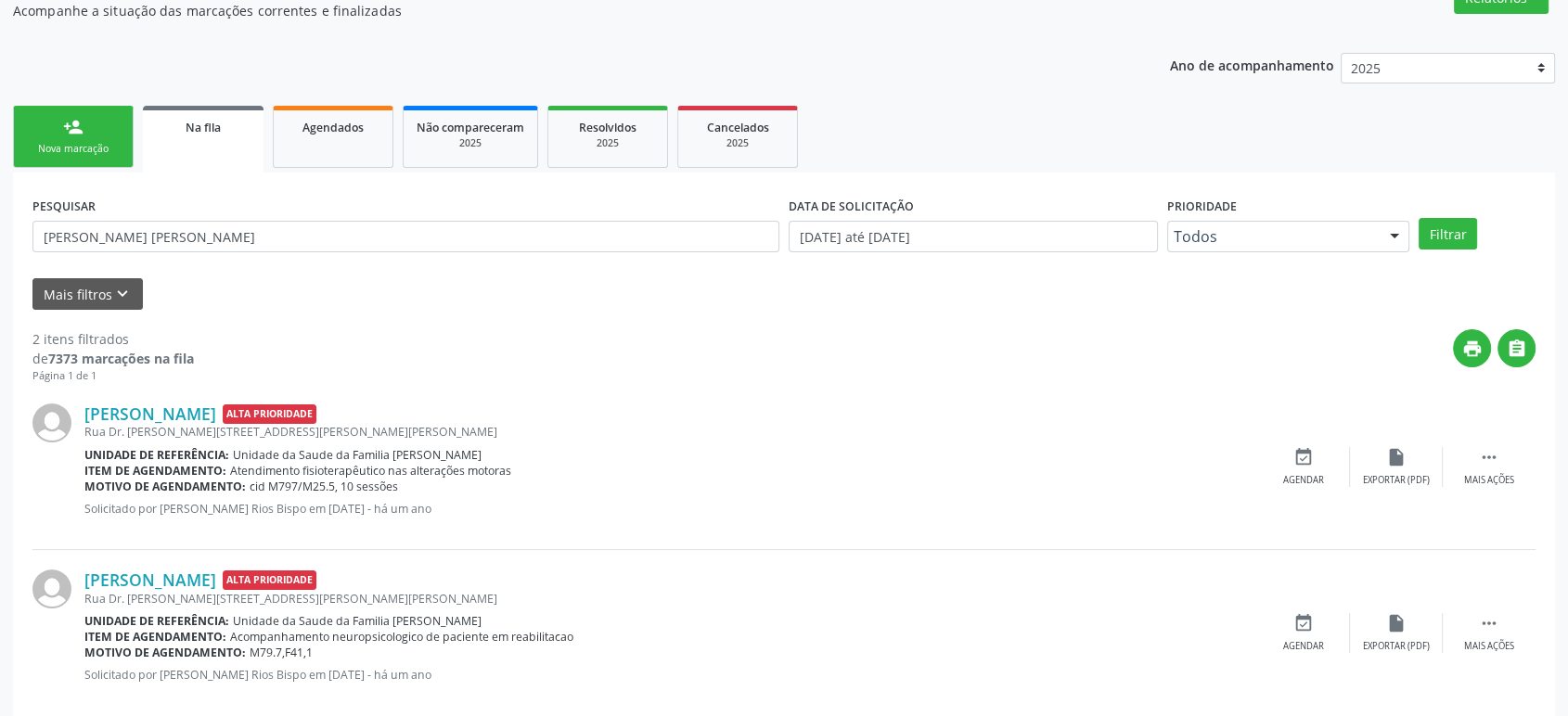
scroll to position [202, 0]
